Goal: Use online tool/utility

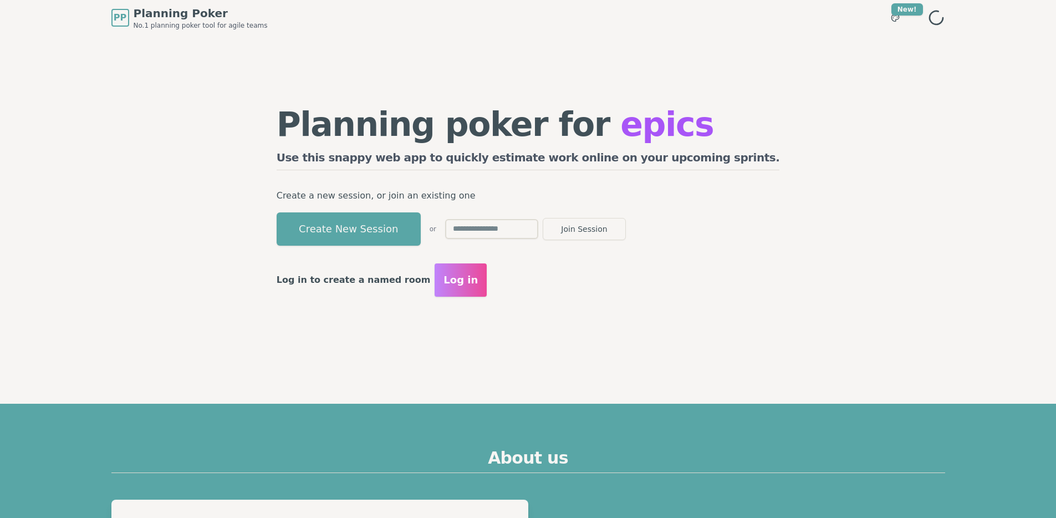
click at [396, 236] on button "Create New Session" at bounding box center [349, 228] width 144 height 33
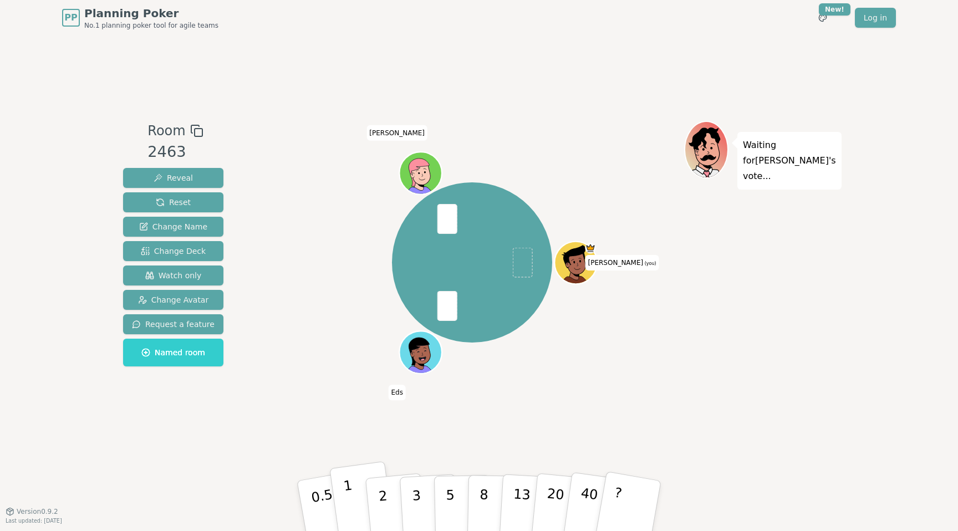
click at [351, 497] on button "1" at bounding box center [362, 506] width 66 height 90
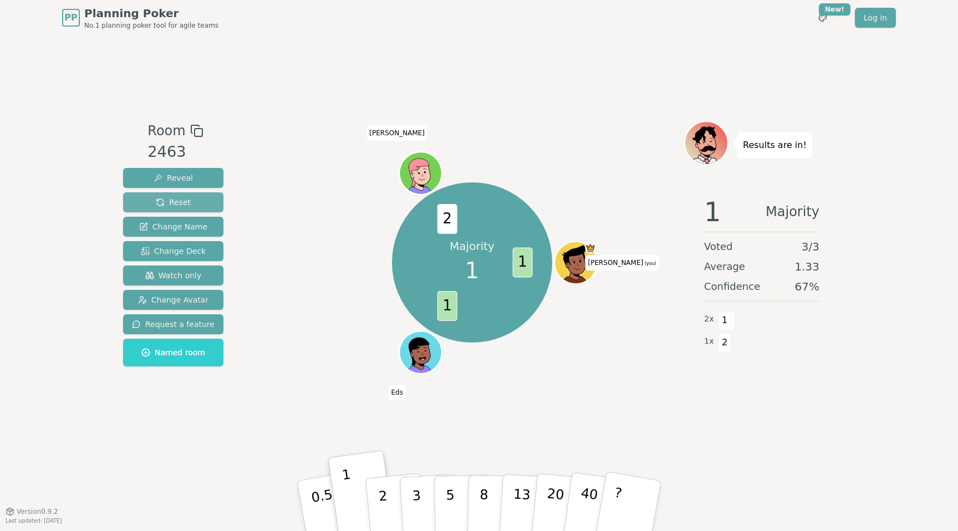
click at [191, 201] on button "Reset" at bounding box center [173, 202] width 100 height 20
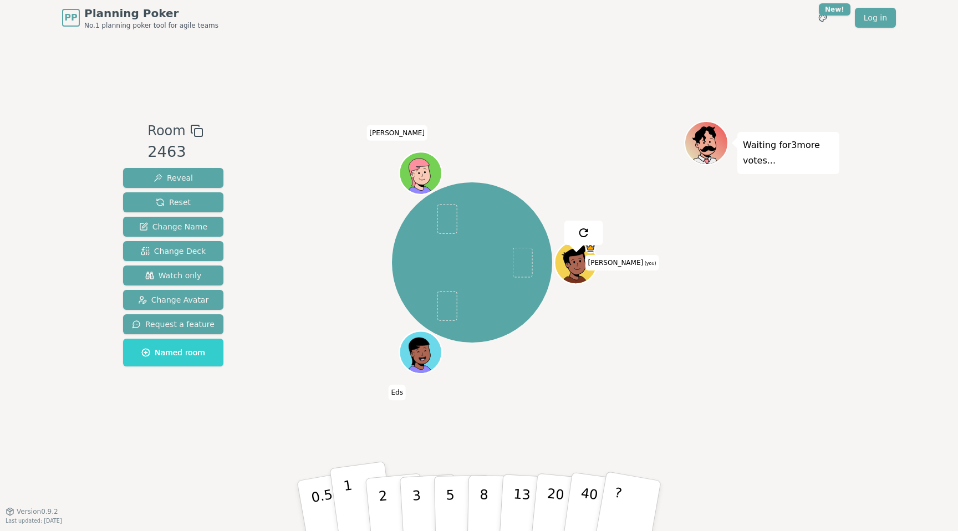
click at [356, 501] on button "1" at bounding box center [362, 506] width 66 height 90
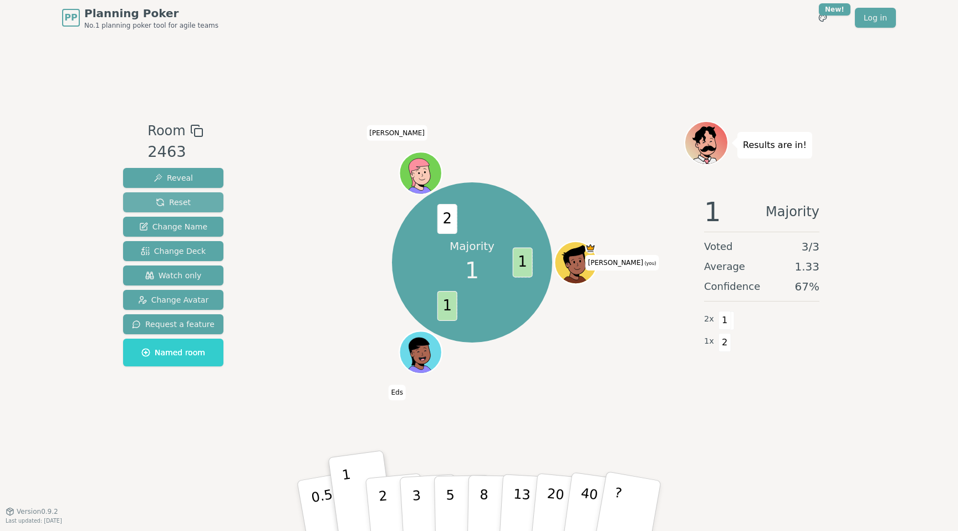
click at [183, 204] on span "Reset" at bounding box center [173, 202] width 35 height 11
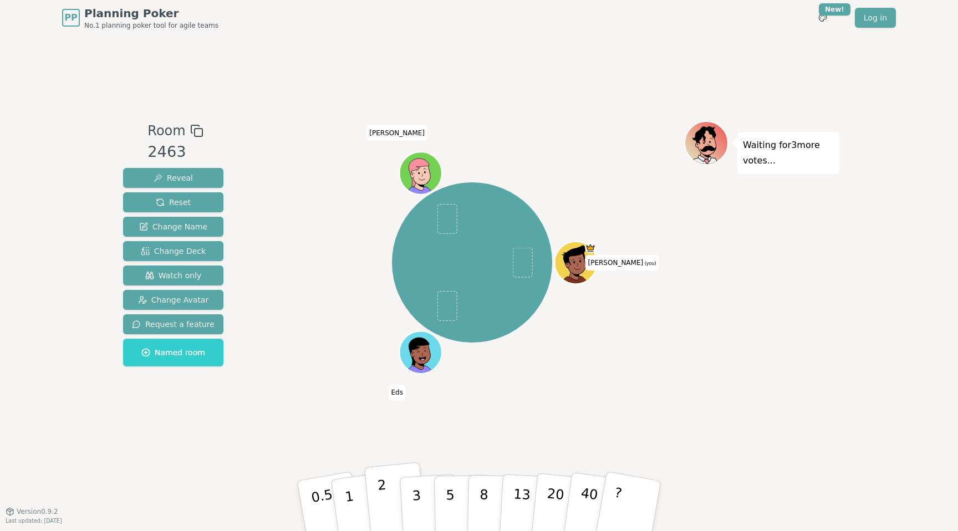
click at [389, 496] on button "2" at bounding box center [395, 506] width 63 height 88
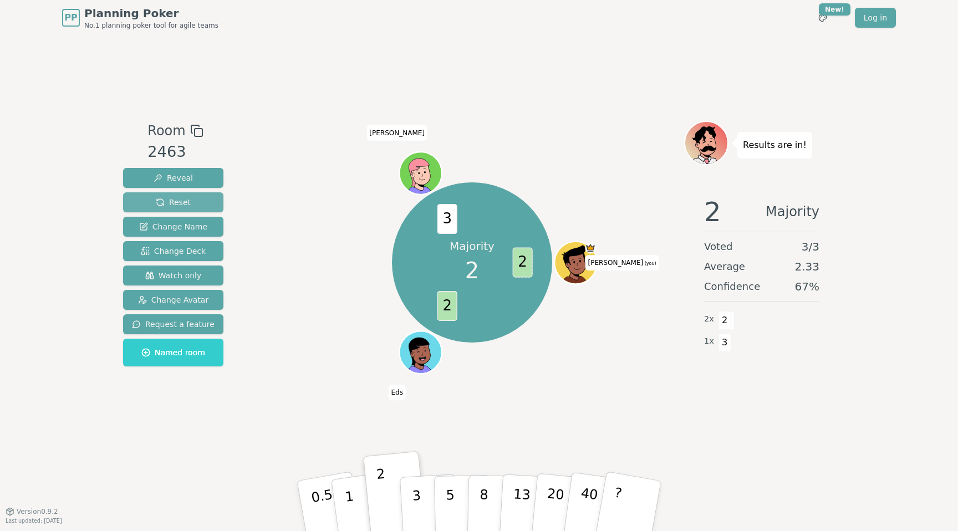
click at [178, 202] on span "Reset" at bounding box center [173, 202] width 35 height 11
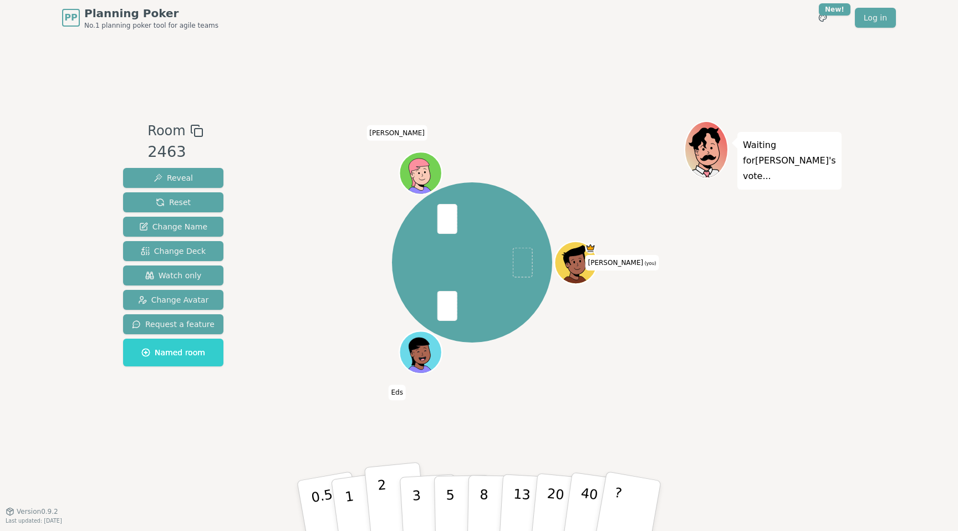
click at [383, 507] on p "2" at bounding box center [384, 507] width 14 height 60
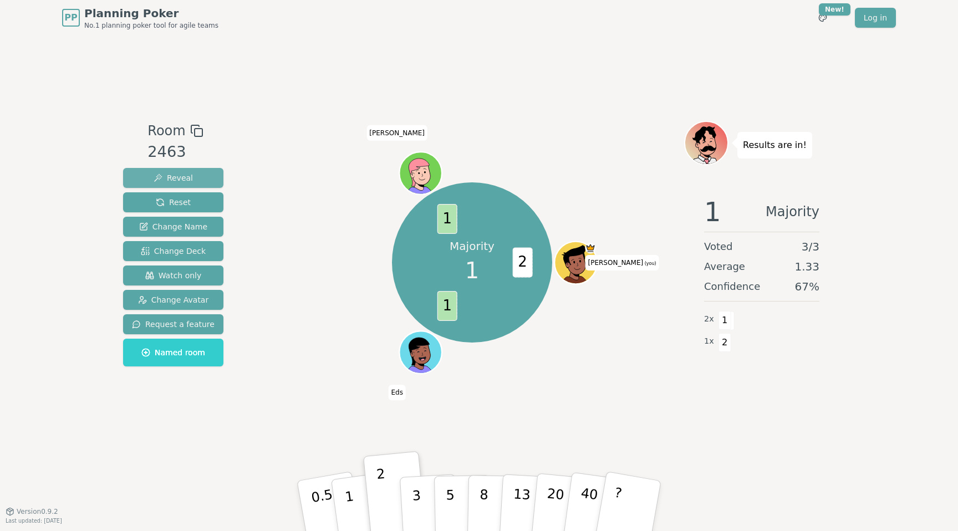
click at [185, 178] on span "Reveal" at bounding box center [173, 177] width 39 height 11
click at [180, 207] on span "Reset" at bounding box center [173, 202] width 35 height 11
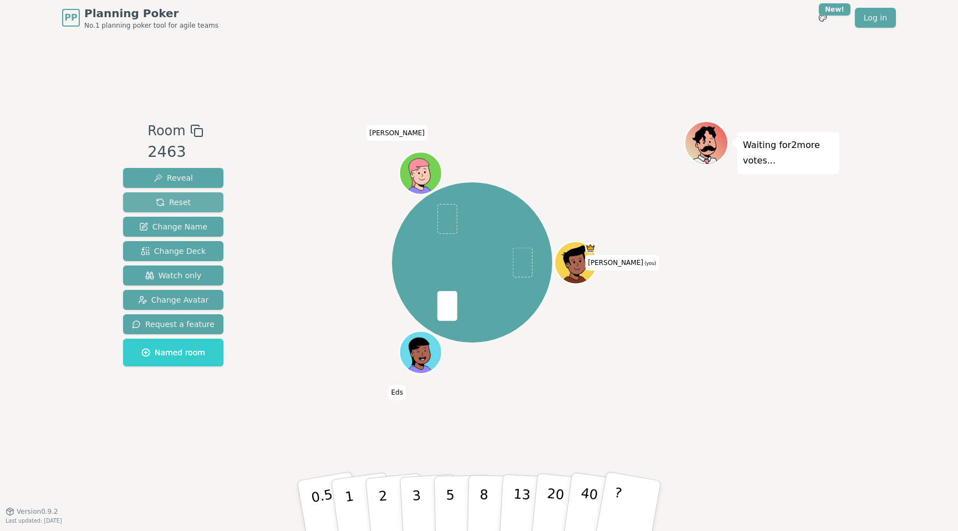
click at [185, 197] on span "Reset" at bounding box center [173, 202] width 35 height 11
click at [354, 494] on button "1" at bounding box center [362, 506] width 66 height 90
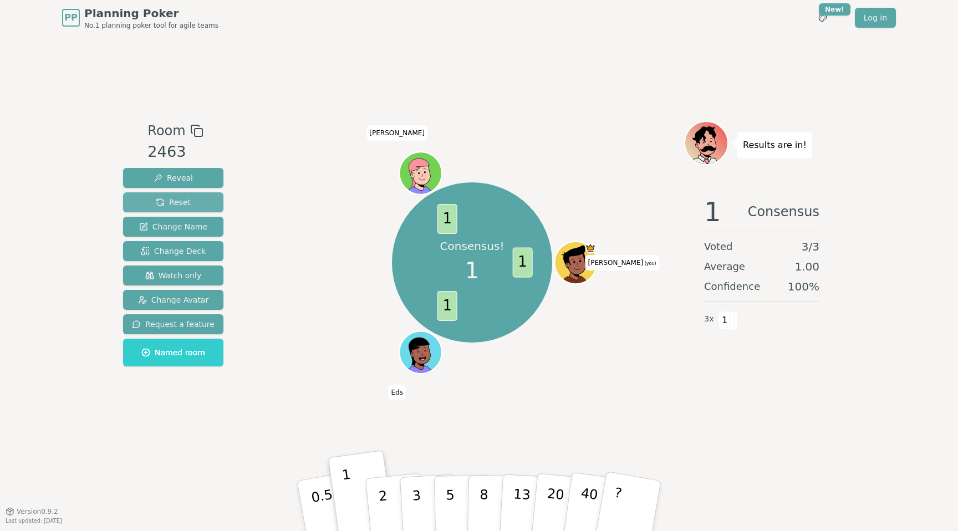
click at [177, 204] on span "Reset" at bounding box center [173, 202] width 35 height 11
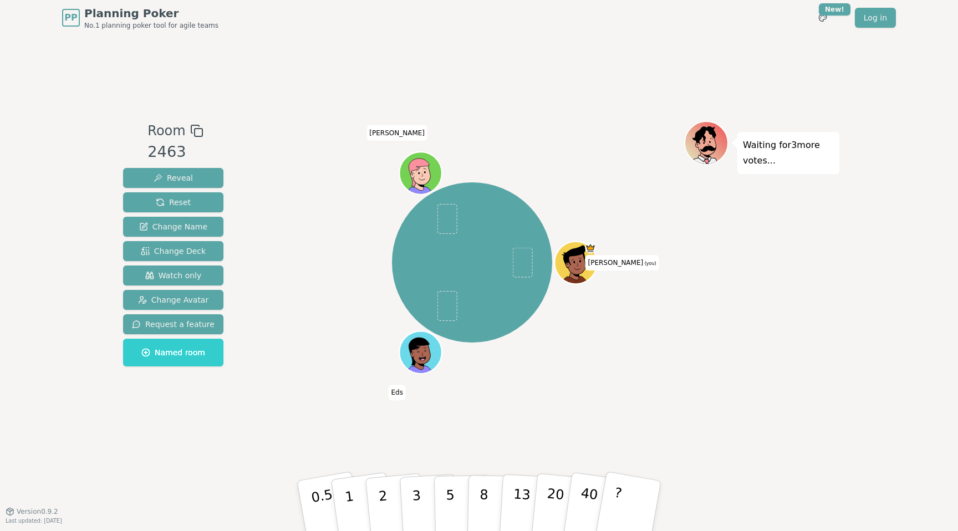
click at [268, 151] on div "[PERSON_NAME] (you) [PERSON_NAME]" at bounding box center [472, 262] width 424 height 243
click at [387, 495] on button "2" at bounding box center [395, 506] width 63 height 88
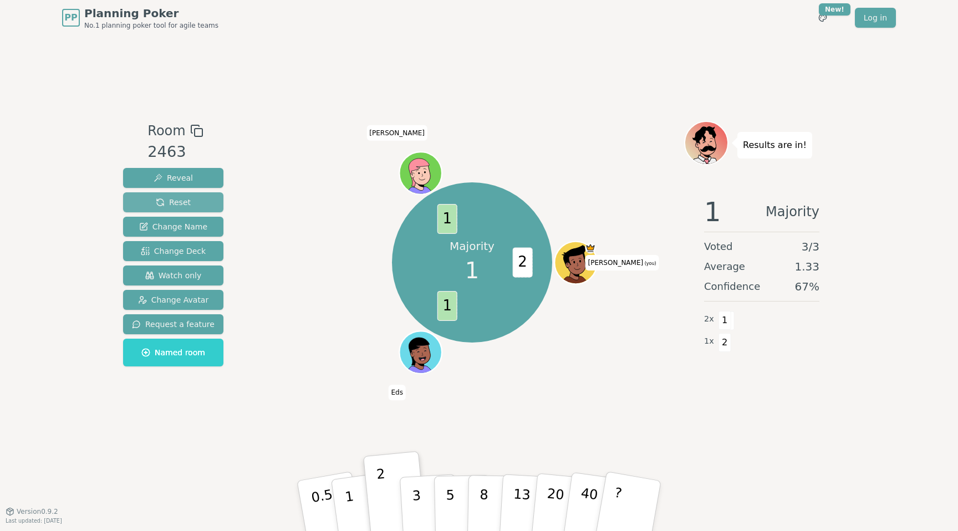
click at [181, 205] on span "Reset" at bounding box center [173, 202] width 35 height 11
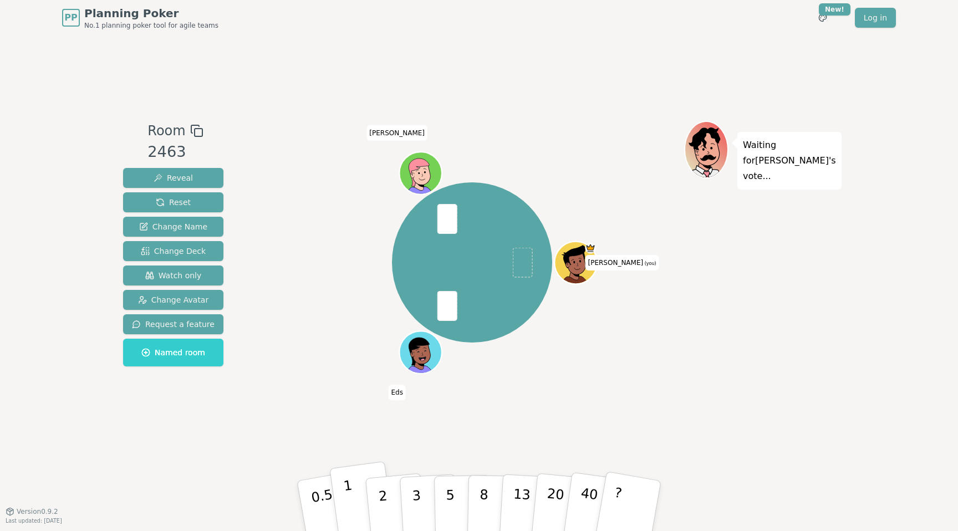
click at [355, 494] on button "1" at bounding box center [362, 506] width 66 height 90
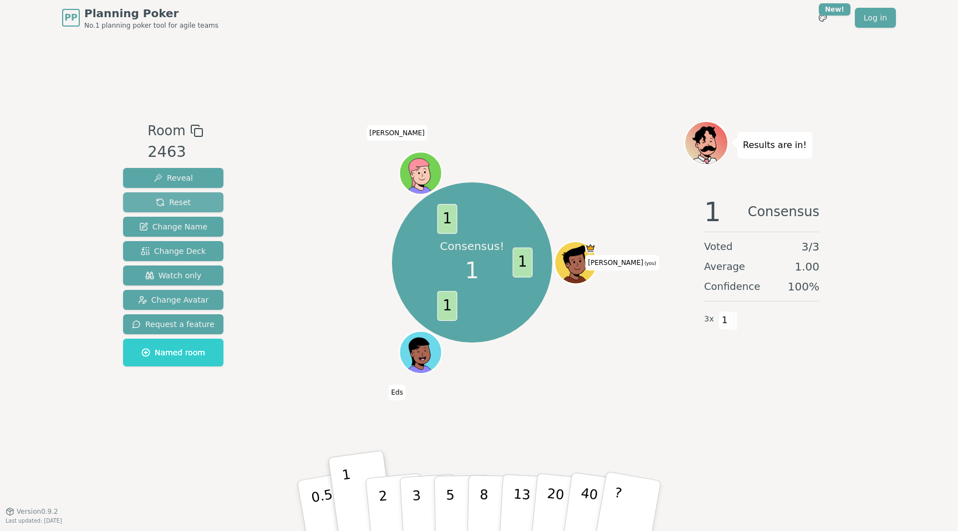
click at [196, 200] on button "Reset" at bounding box center [173, 202] width 100 height 20
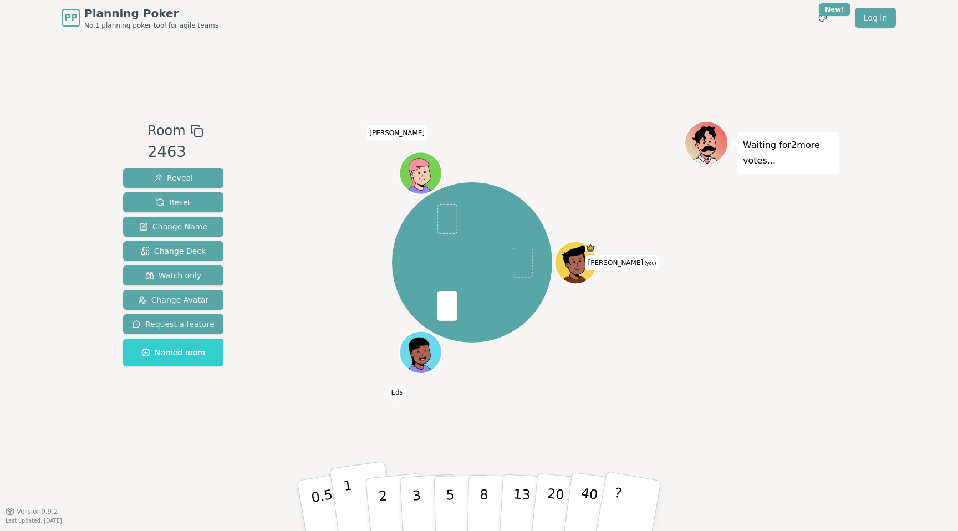
click at [351, 496] on button "1" at bounding box center [362, 506] width 66 height 90
